Goal: Navigation & Orientation: Find specific page/section

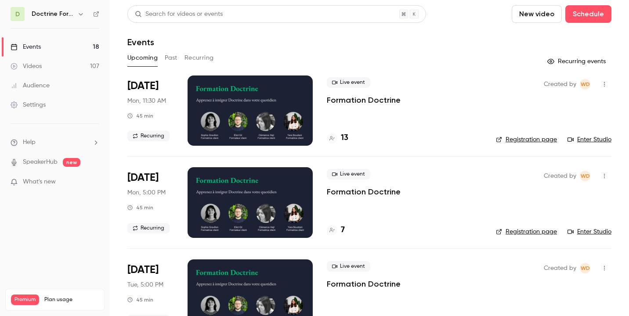
click at [67, 5] on nav "D Doctrine Formation Avocats Events 18 Videos 107 Audience Settings Help Speake…" at bounding box center [55, 158] width 110 height 316
click at [68, 11] on h6 "Doctrine Formation Avocats" at bounding box center [53, 14] width 42 height 9
click at [79, 17] on icon "button" at bounding box center [80, 14] width 7 height 7
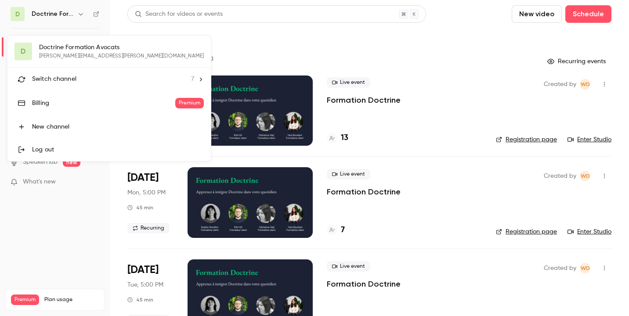
click at [79, 73] on li "Switch channel 7" at bounding box center [108, 79] width 203 height 23
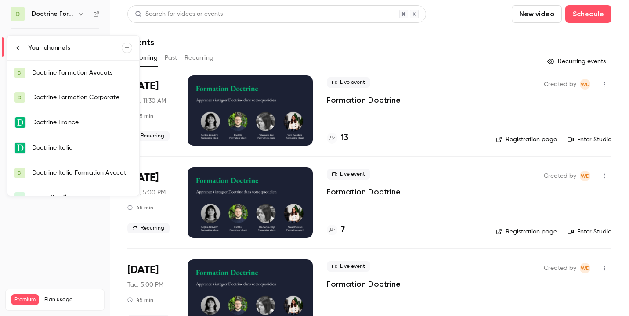
click at [79, 73] on div "Doctrine Formation Avocats" at bounding box center [82, 73] width 100 height 9
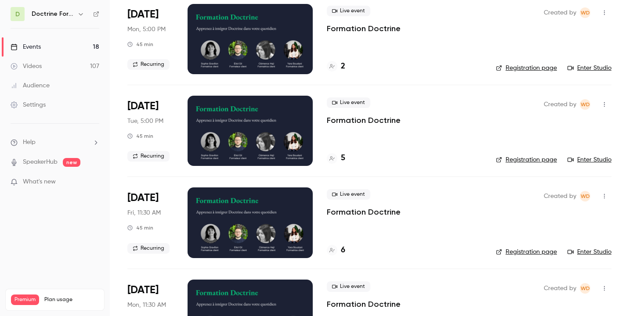
scroll to position [533, 0]
